Goal: Information Seeking & Learning: Learn about a topic

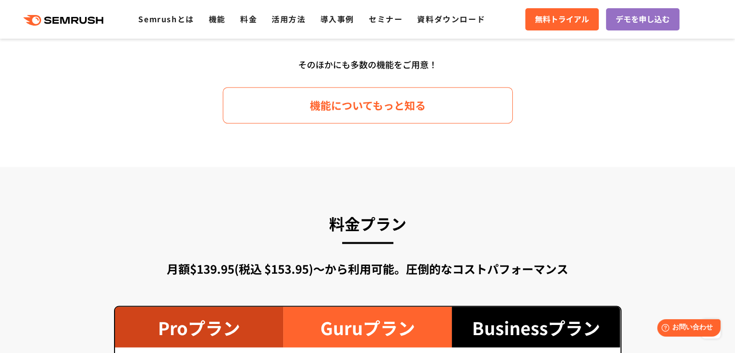
scroll to position [1353, 0]
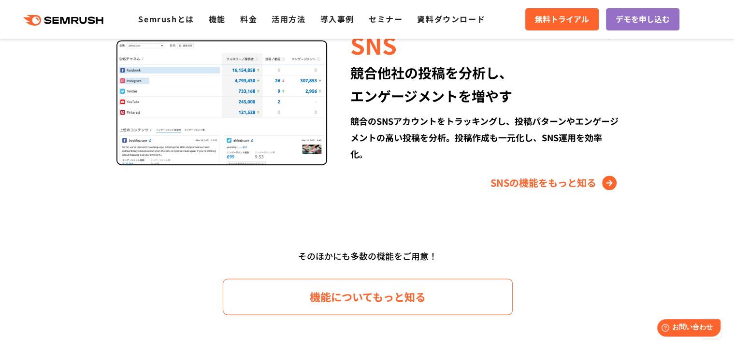
click at [233, 16] on ul "Semrushとは 機能 料金 活用方法 導入事例 セミナー 資料ダウンロード" at bounding box center [318, 19] width 361 height 13
click at [247, 18] on link "料金" at bounding box center [248, 19] width 17 height 12
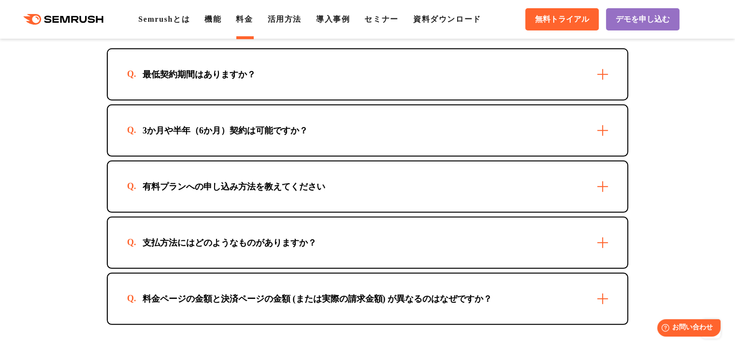
scroll to position [2947, 0]
